Goal: Task Accomplishment & Management: Manage account settings

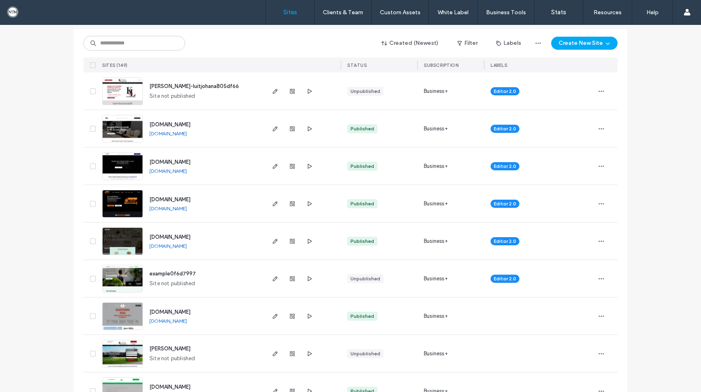
scroll to position [89, 0]
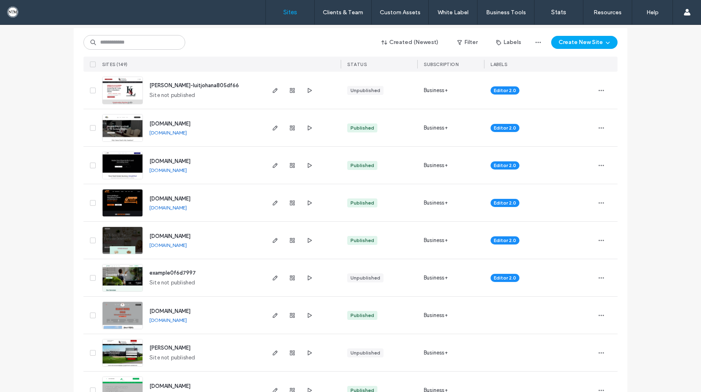
click at [129, 279] on img at bounding box center [123, 291] width 40 height 55
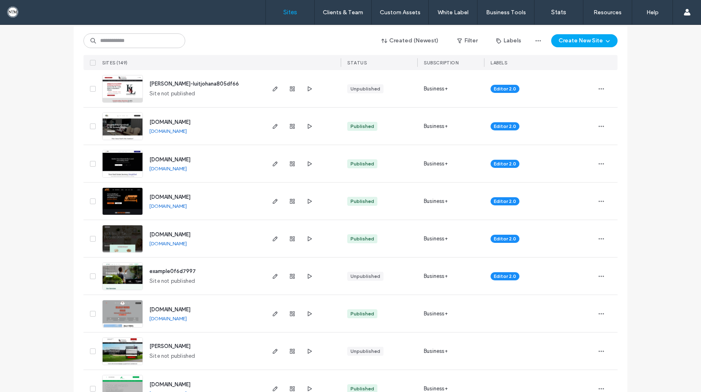
scroll to position [145, 0]
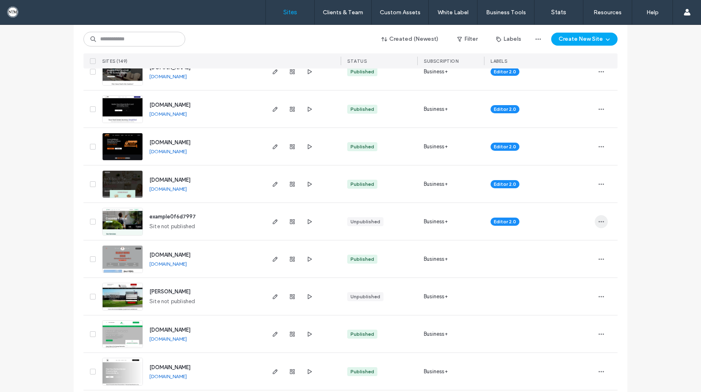
click at [598, 221] on icon "button" at bounding box center [601, 221] width 7 height 7
click at [559, 325] on span "Delete Site" at bounding box center [560, 325] width 27 height 8
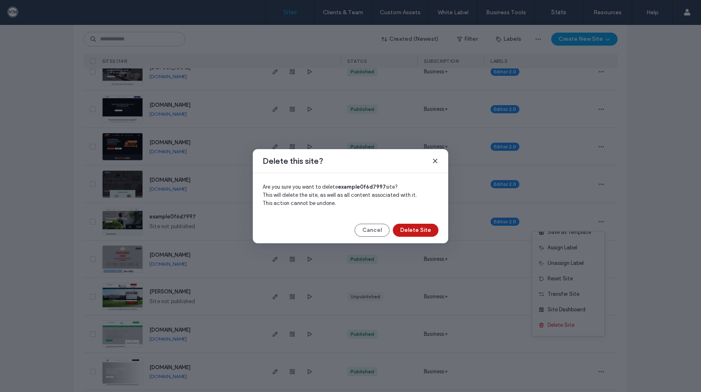
click at [428, 228] on button "Delete Site" at bounding box center [416, 229] width 46 height 13
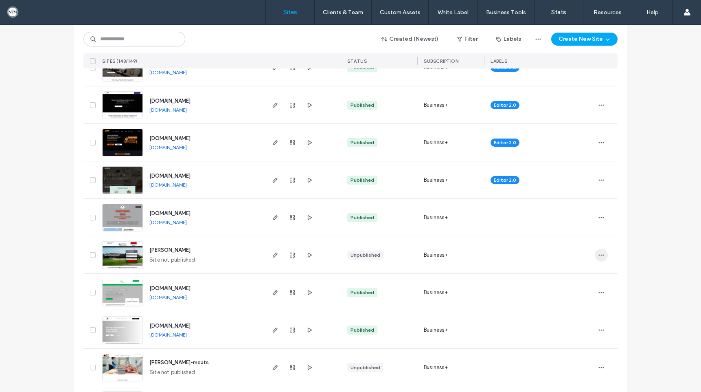
scroll to position [222, 0]
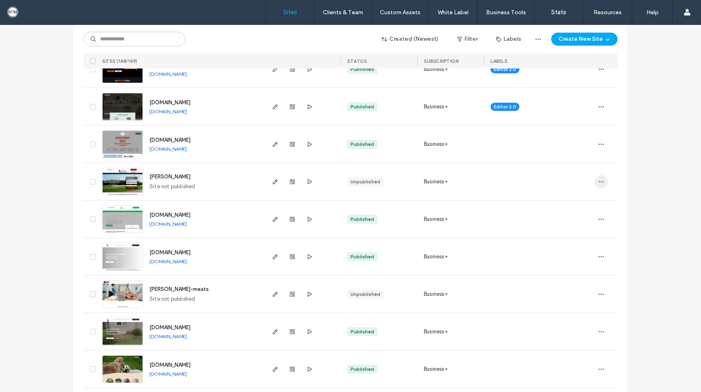
click at [599, 182] on icon "button" at bounding box center [601, 181] width 7 height 7
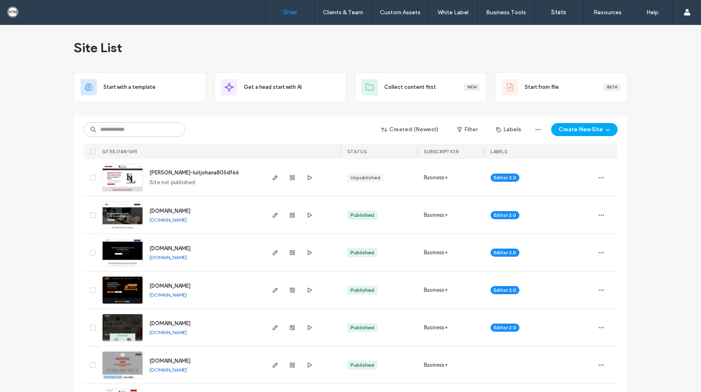
scroll to position [0, 0]
